Goal: Transaction & Acquisition: Purchase product/service

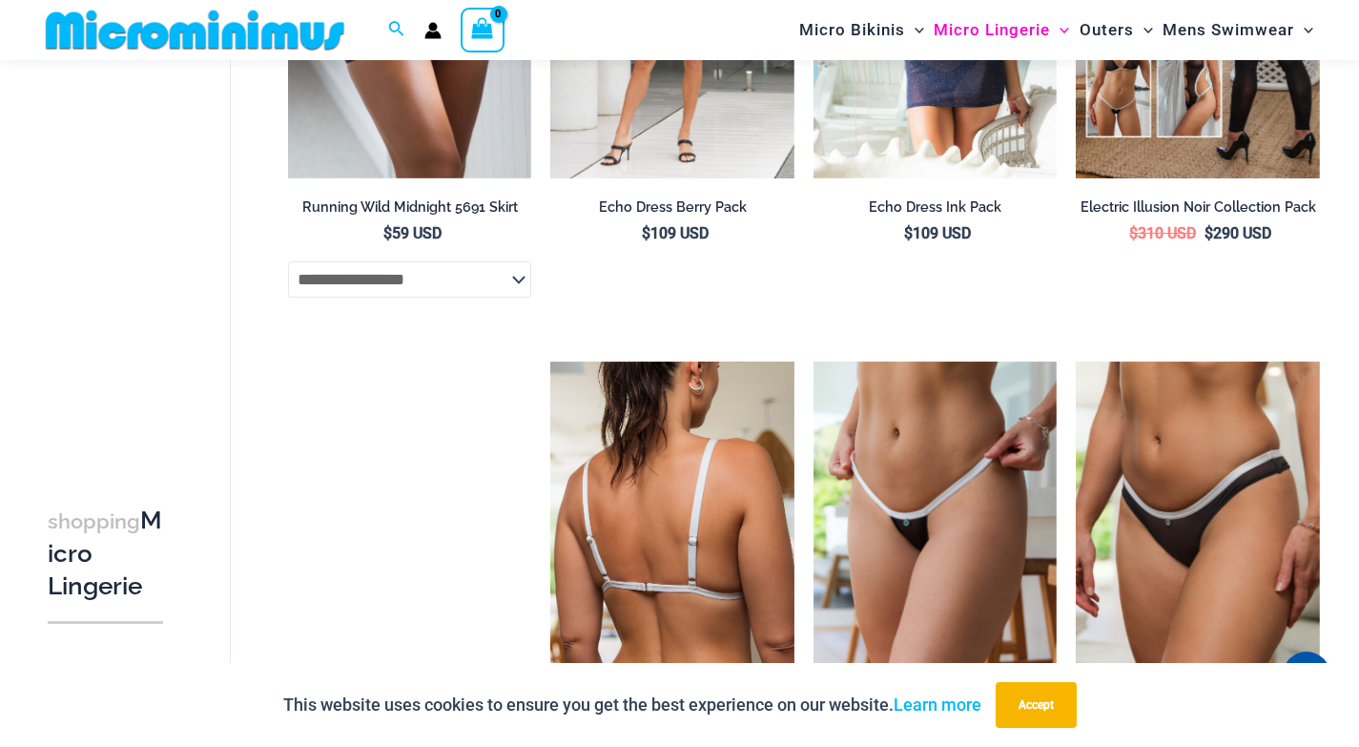
scroll to position [2814, 0]
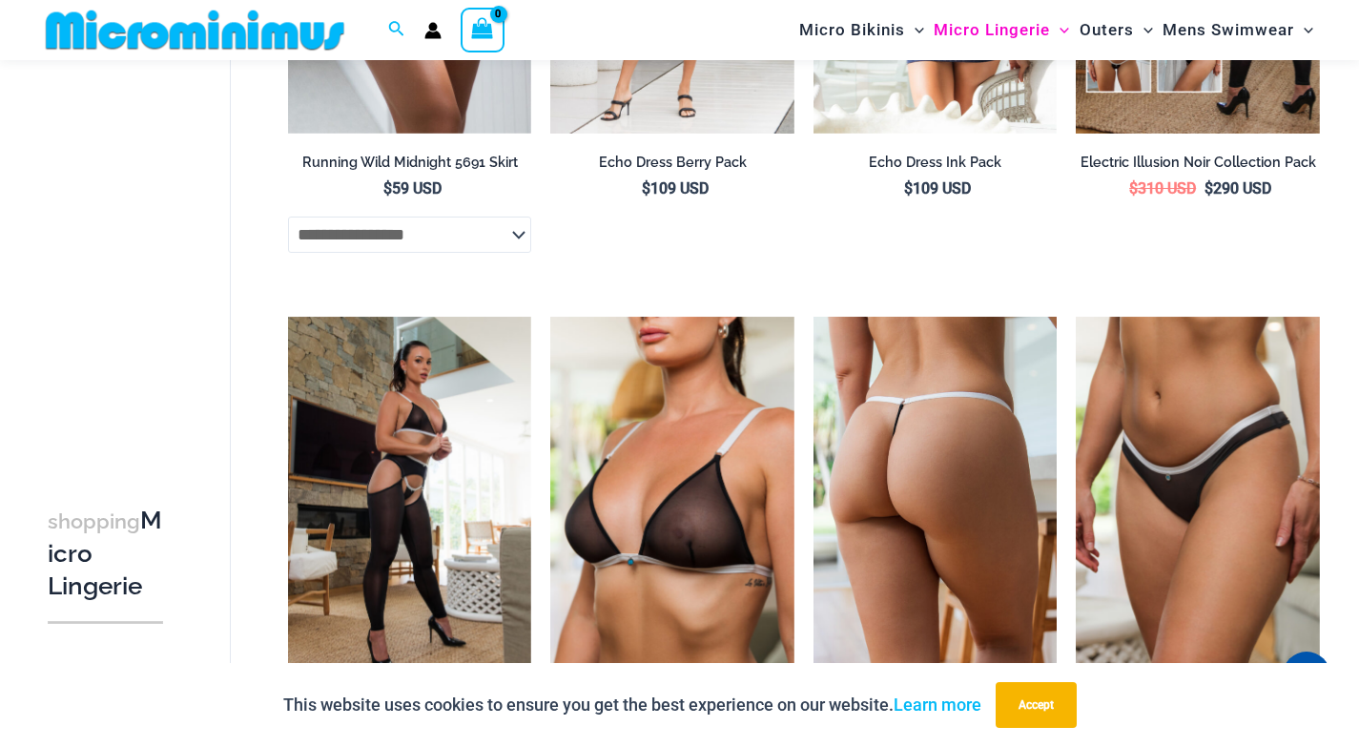
click at [923, 518] on img at bounding box center [936, 499] width 244 height 365
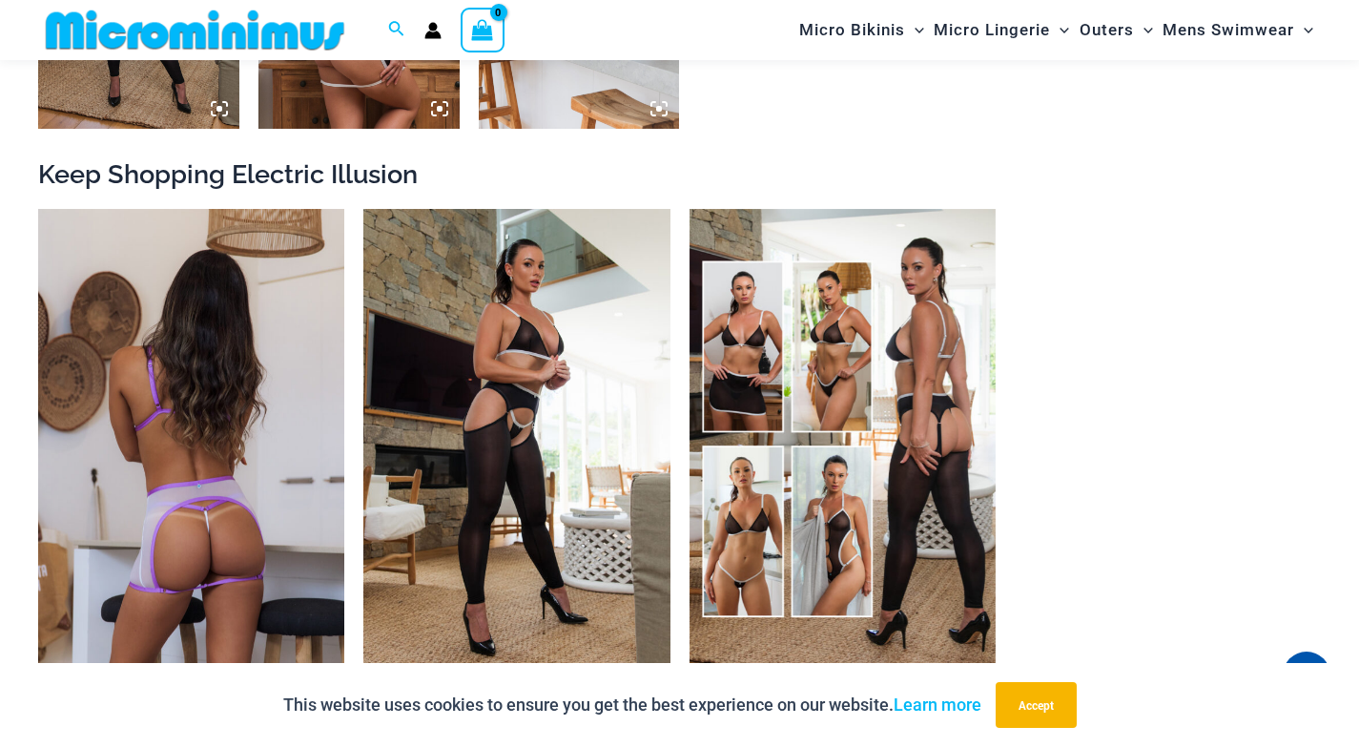
scroll to position [1970, 0]
click at [247, 565] on img at bounding box center [191, 438] width 306 height 460
click at [197, 455] on img at bounding box center [191, 438] width 306 height 460
